Goal: Task Accomplishment & Management: Manage account settings

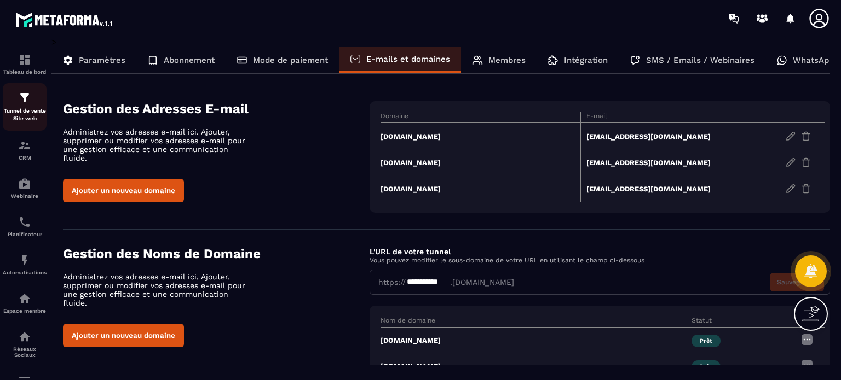
click at [27, 116] on p "Tunnel de vente Site web" at bounding box center [25, 114] width 44 height 15
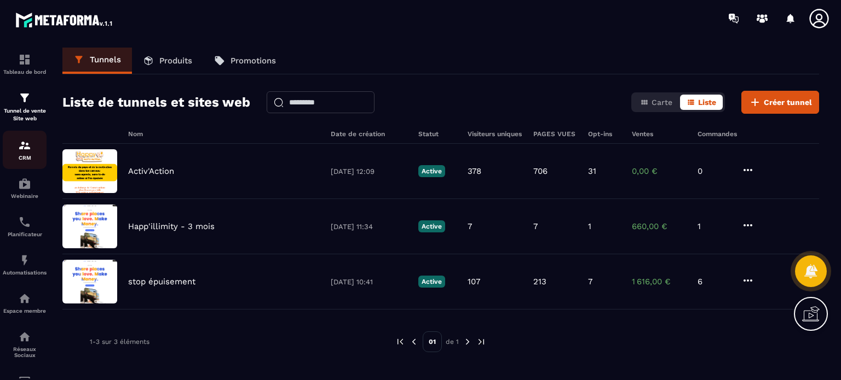
click at [28, 159] on p "CRM" at bounding box center [25, 158] width 44 height 6
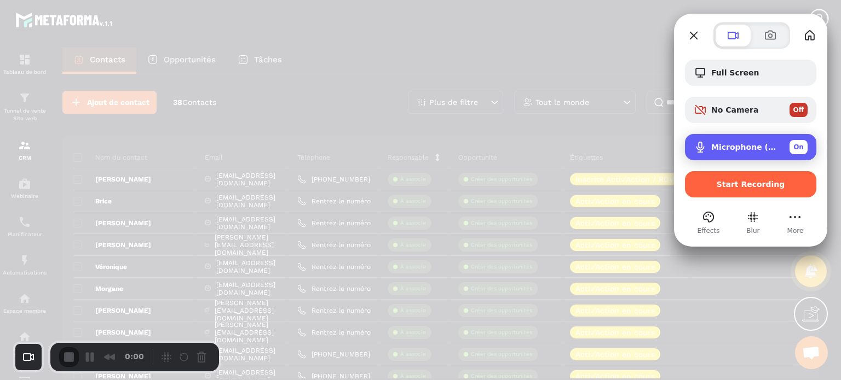
click at [730, 155] on div "Microphone (USB PnP Sound Device) On" at bounding box center [750, 147] width 131 height 26
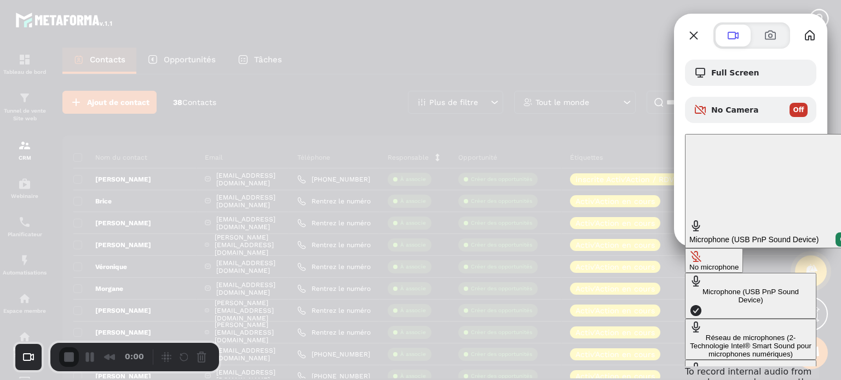
click at [685, 248] on button "No microphone" at bounding box center [714, 260] width 58 height 25
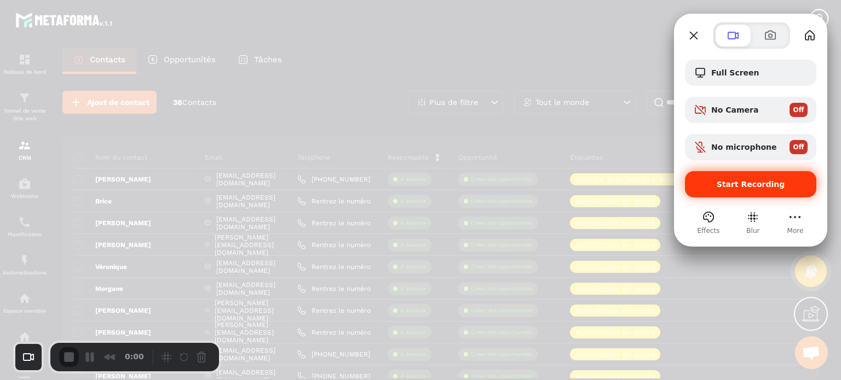
click at [734, 192] on div "Start Recording" at bounding box center [750, 184] width 131 height 26
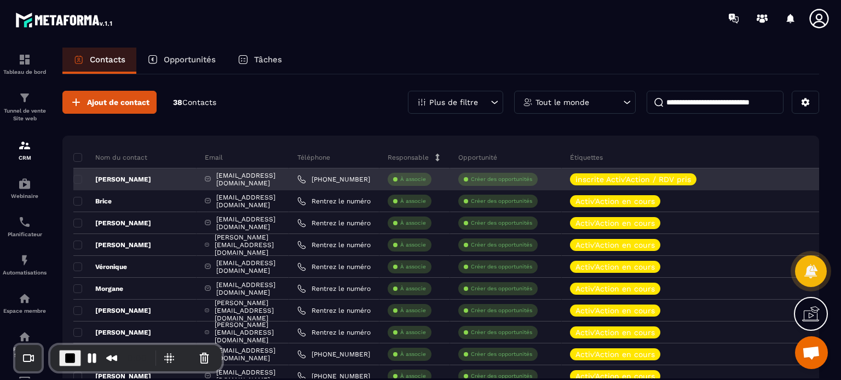
click at [77, 175] on p "[PERSON_NAME]" at bounding box center [112, 179] width 78 height 9
